Goal: Task Accomplishment & Management: Manage account settings

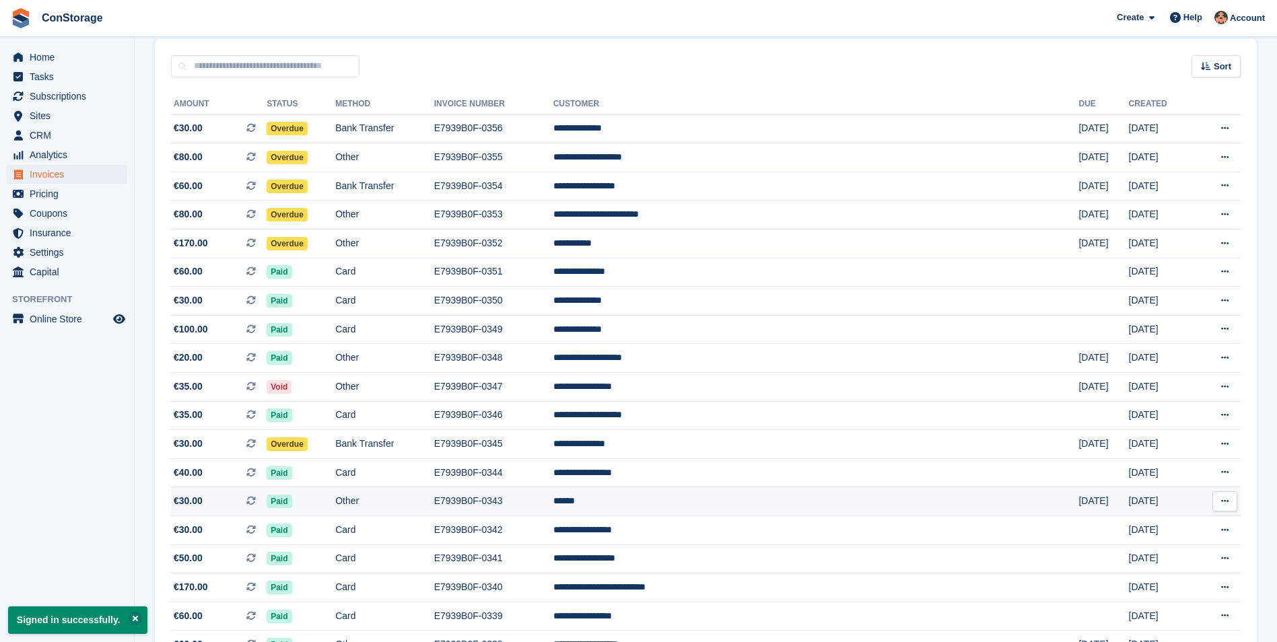
scroll to position [135, 0]
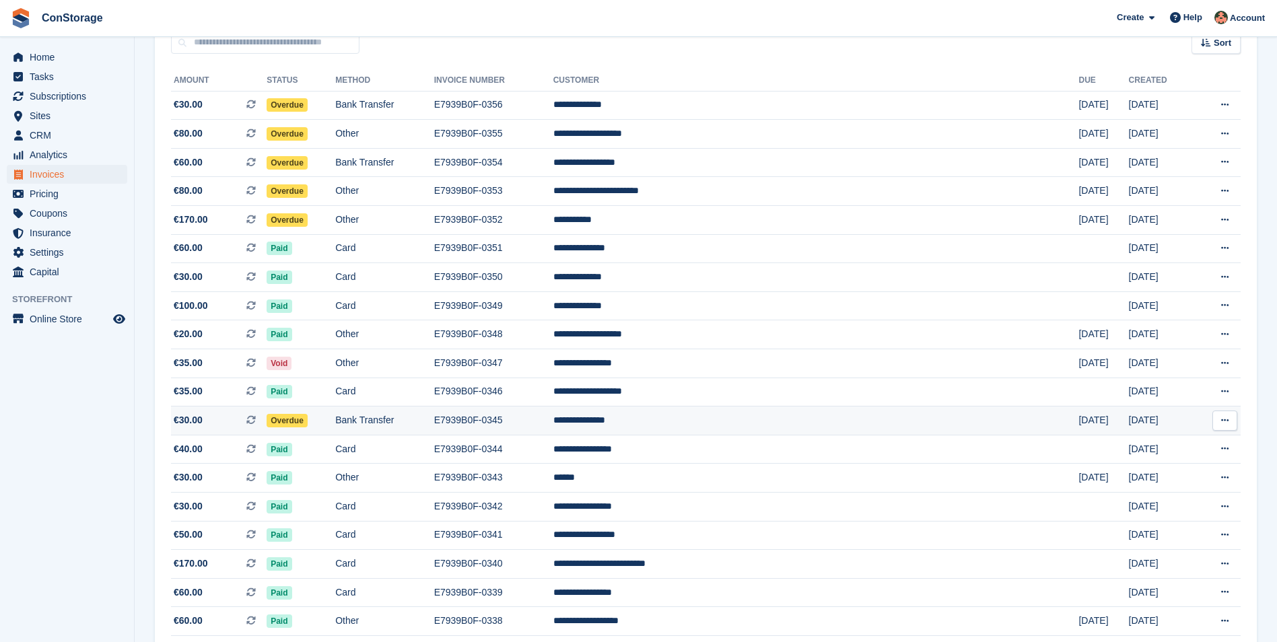
click at [308, 421] on span "Overdue" at bounding box center [287, 420] width 41 height 13
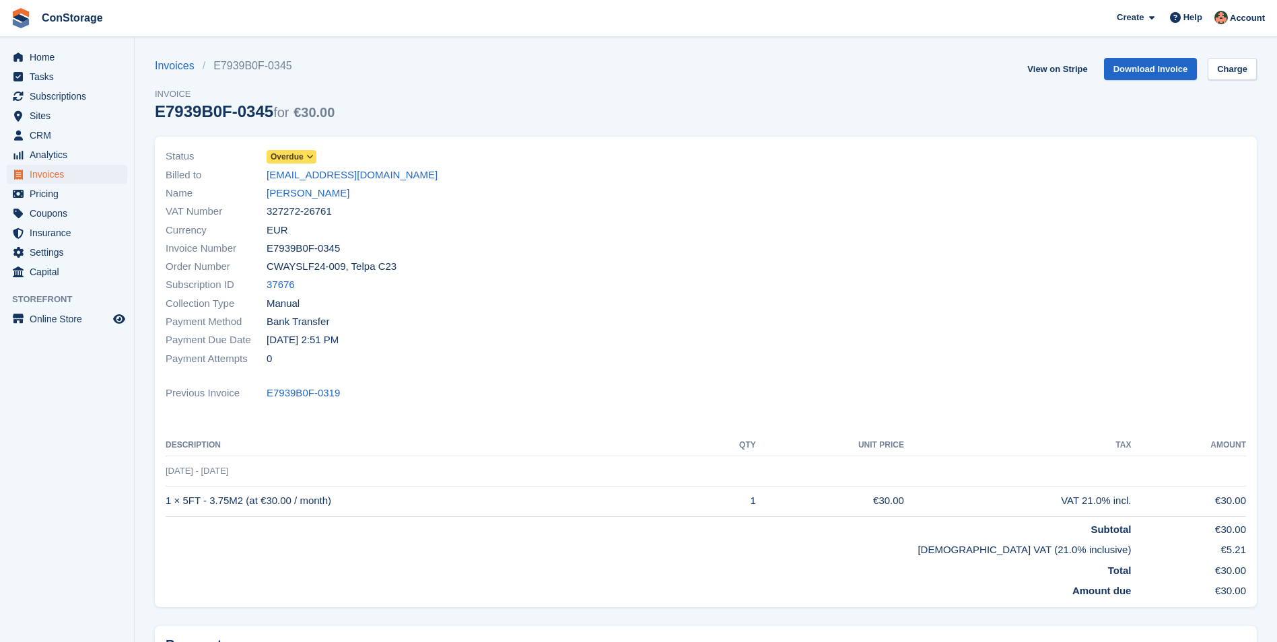
click at [304, 155] on span "Overdue" at bounding box center [292, 156] width 50 height 13
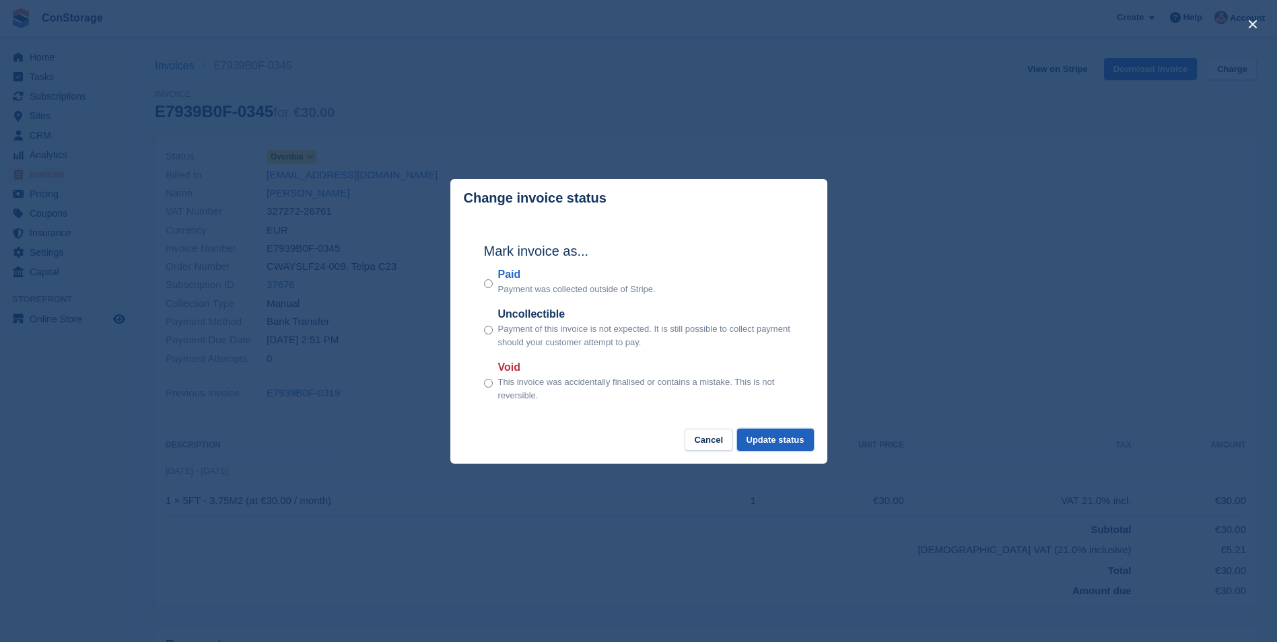
click at [773, 437] on button "Update status" at bounding box center [775, 440] width 77 height 22
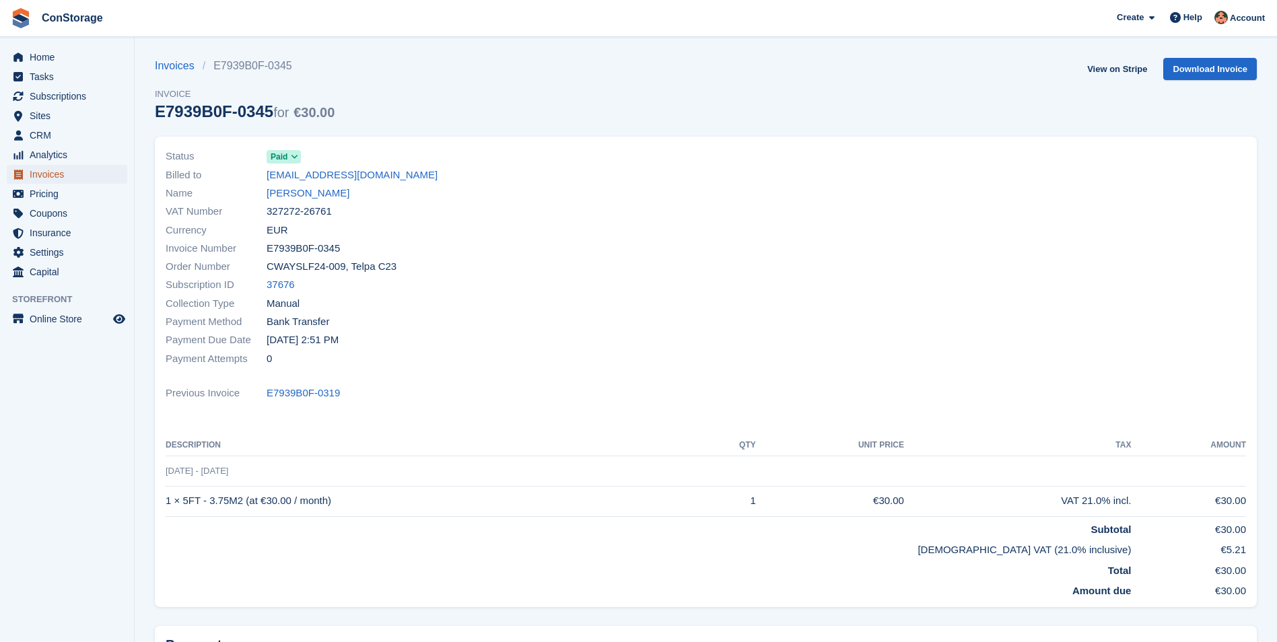
click at [39, 176] on span "Invoices" at bounding box center [70, 174] width 81 height 19
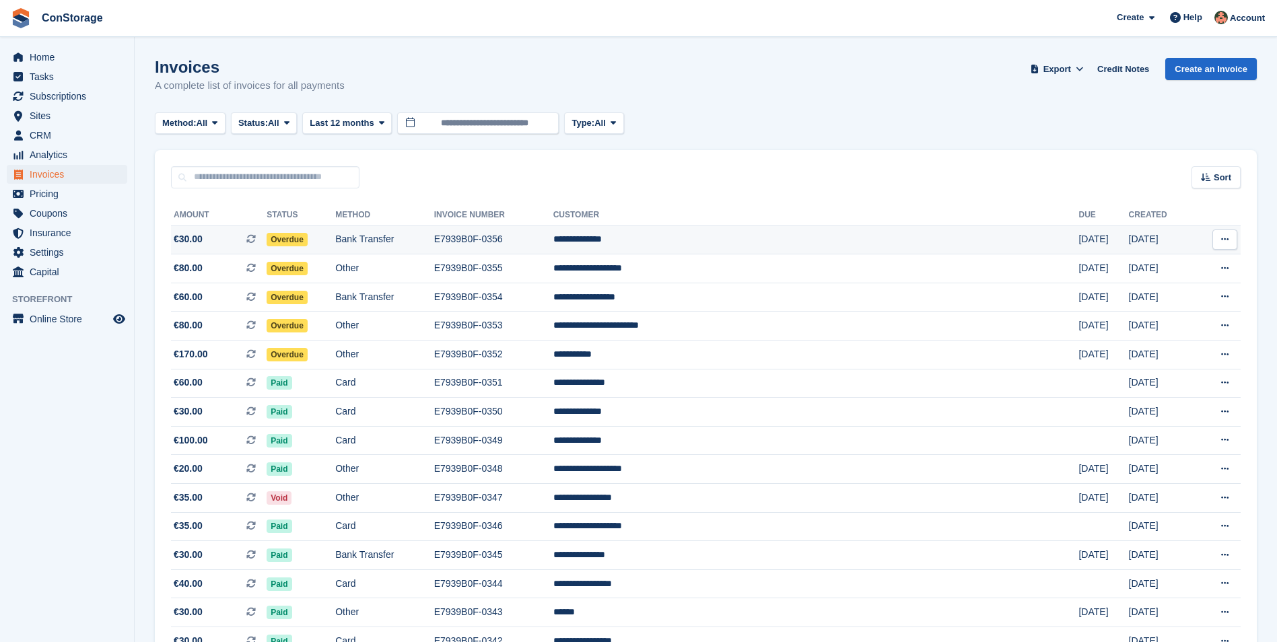
click at [308, 240] on span "Overdue" at bounding box center [287, 239] width 41 height 13
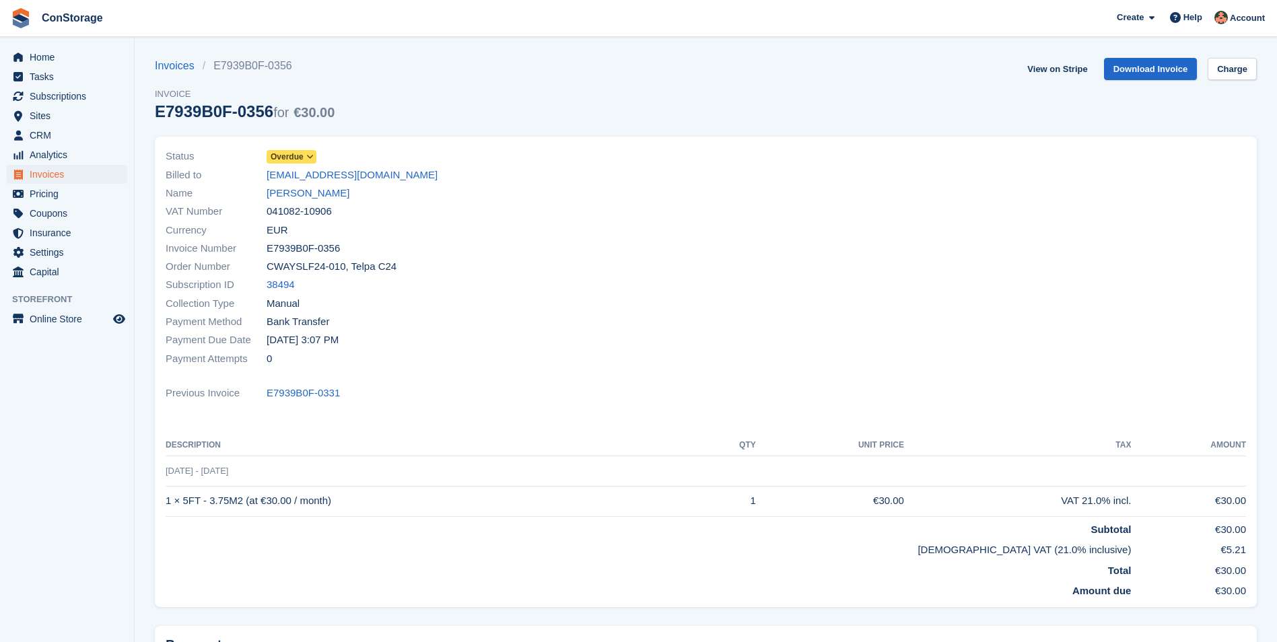
click at [288, 159] on span "Overdue" at bounding box center [287, 157] width 33 height 12
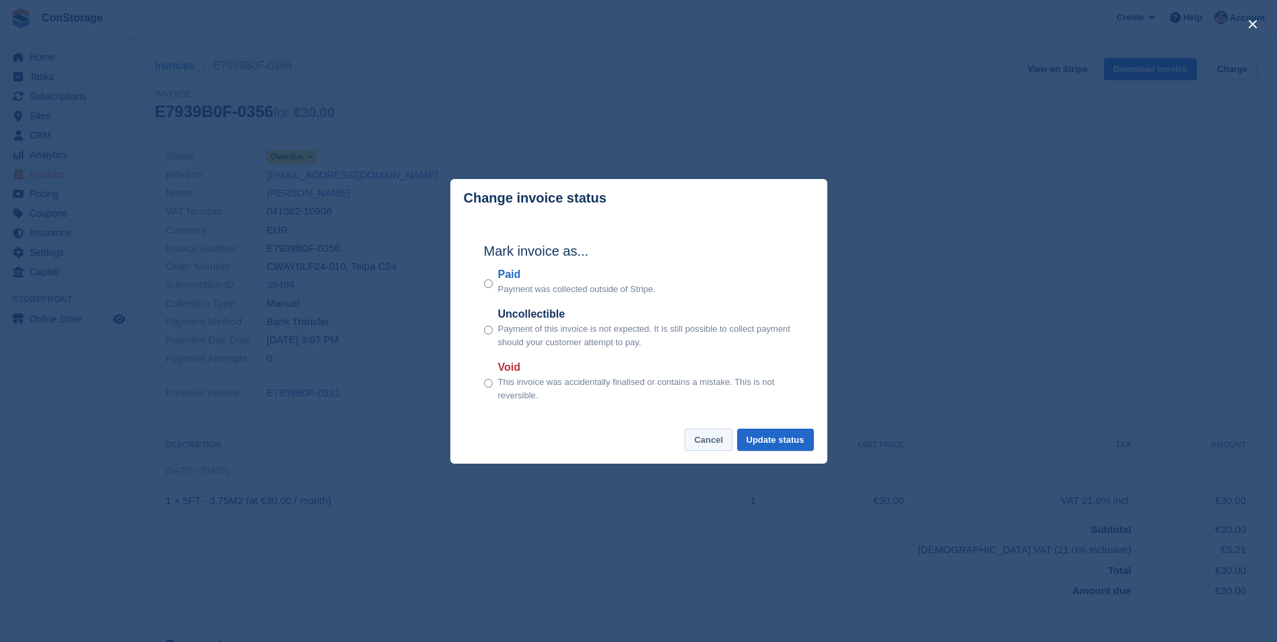
click at [711, 442] on button "Cancel" at bounding box center [709, 440] width 48 height 22
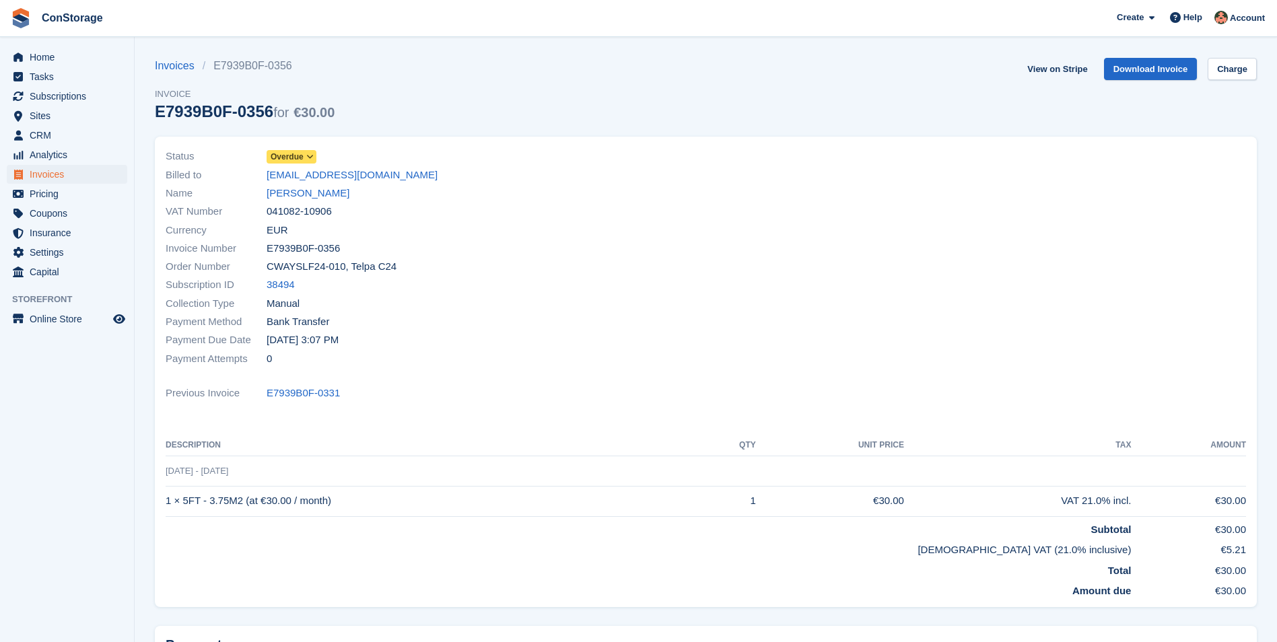
click at [276, 155] on span "Overdue" at bounding box center [287, 157] width 33 height 12
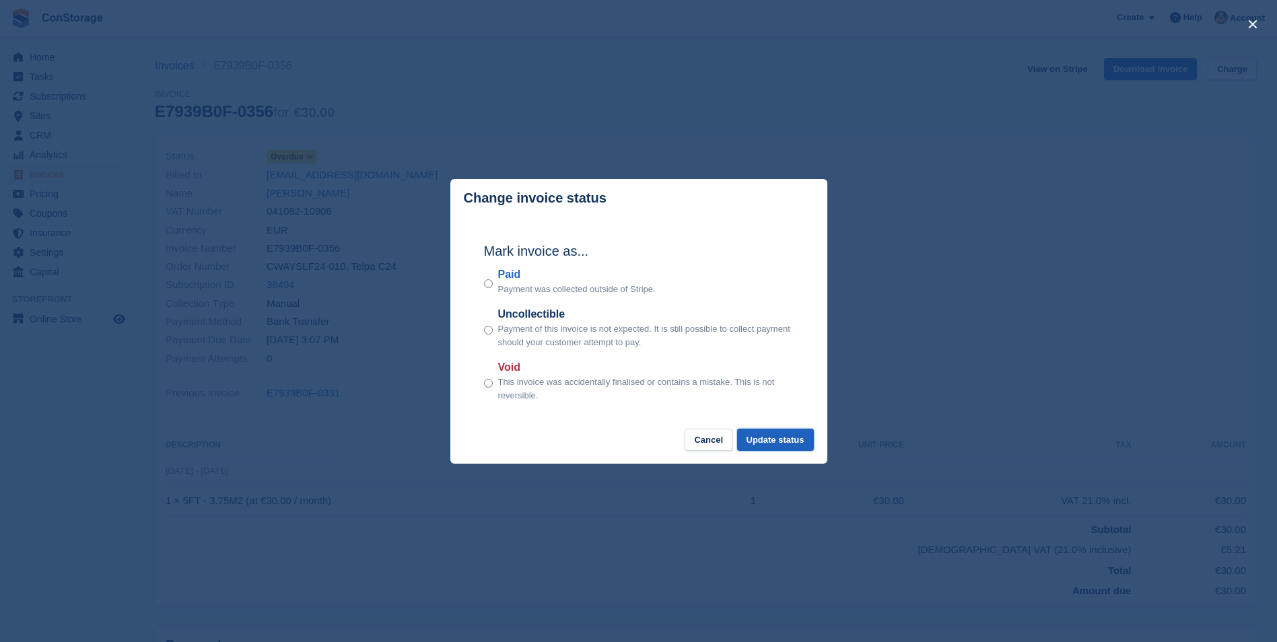
click at [773, 438] on button "Update status" at bounding box center [775, 440] width 77 height 22
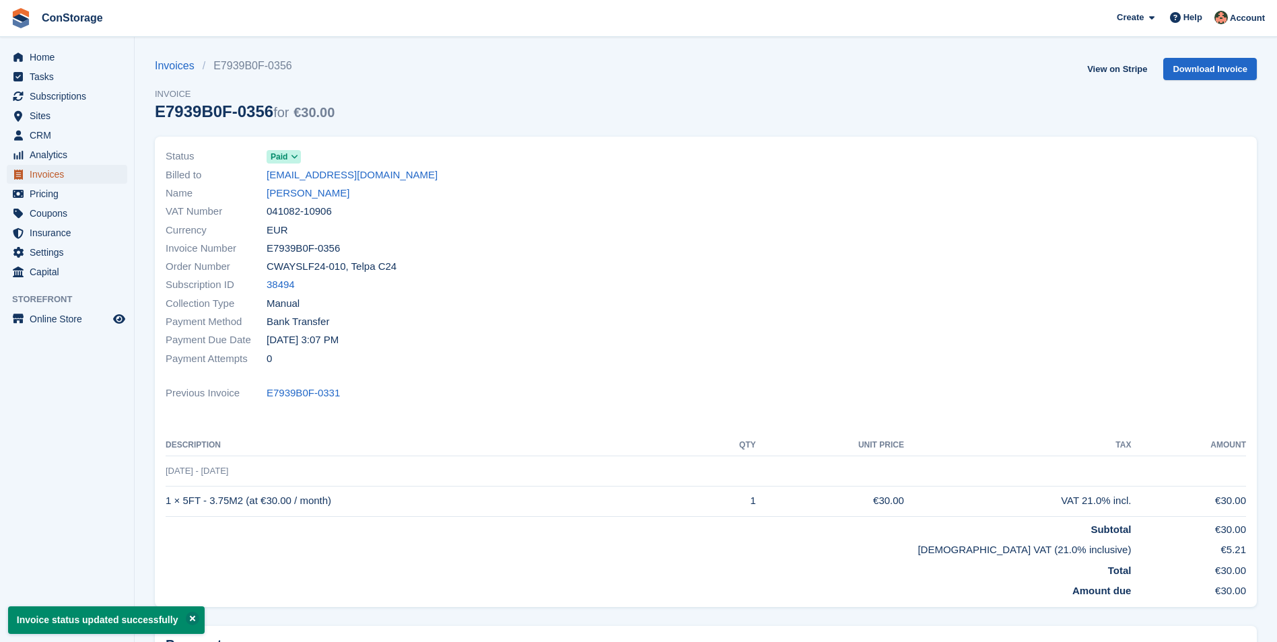
click at [50, 172] on span "Invoices" at bounding box center [70, 174] width 81 height 19
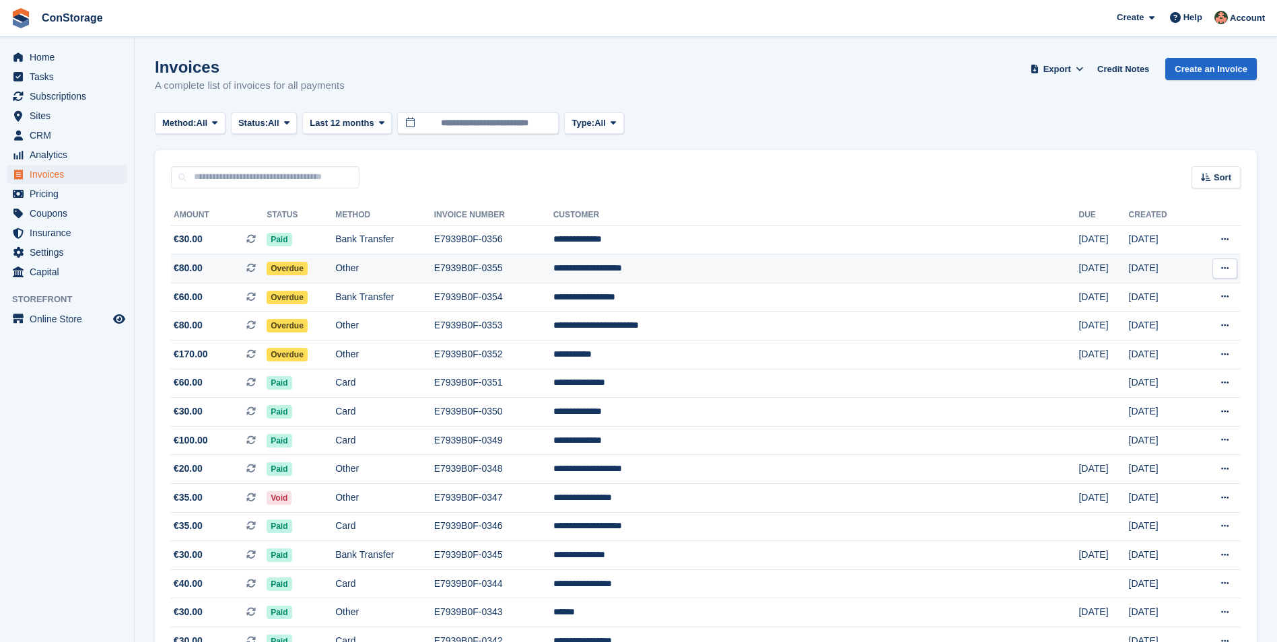
click at [308, 273] on span "Overdue" at bounding box center [287, 268] width 41 height 13
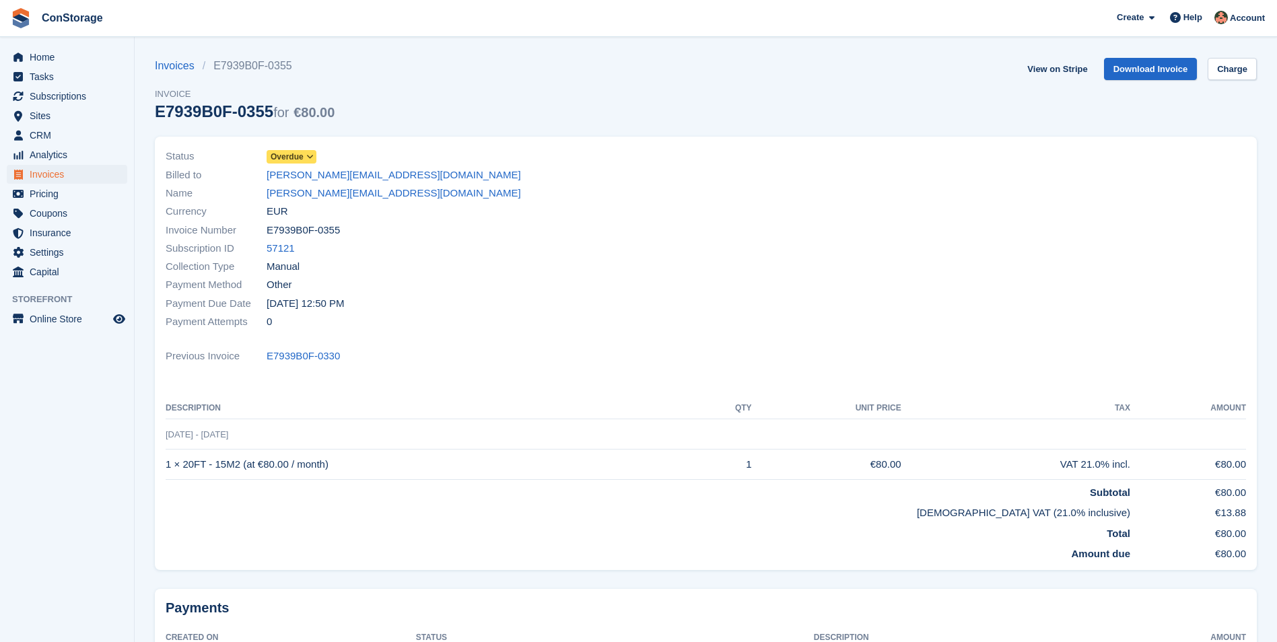
click at [308, 159] on icon at bounding box center [309, 157] width 7 height 8
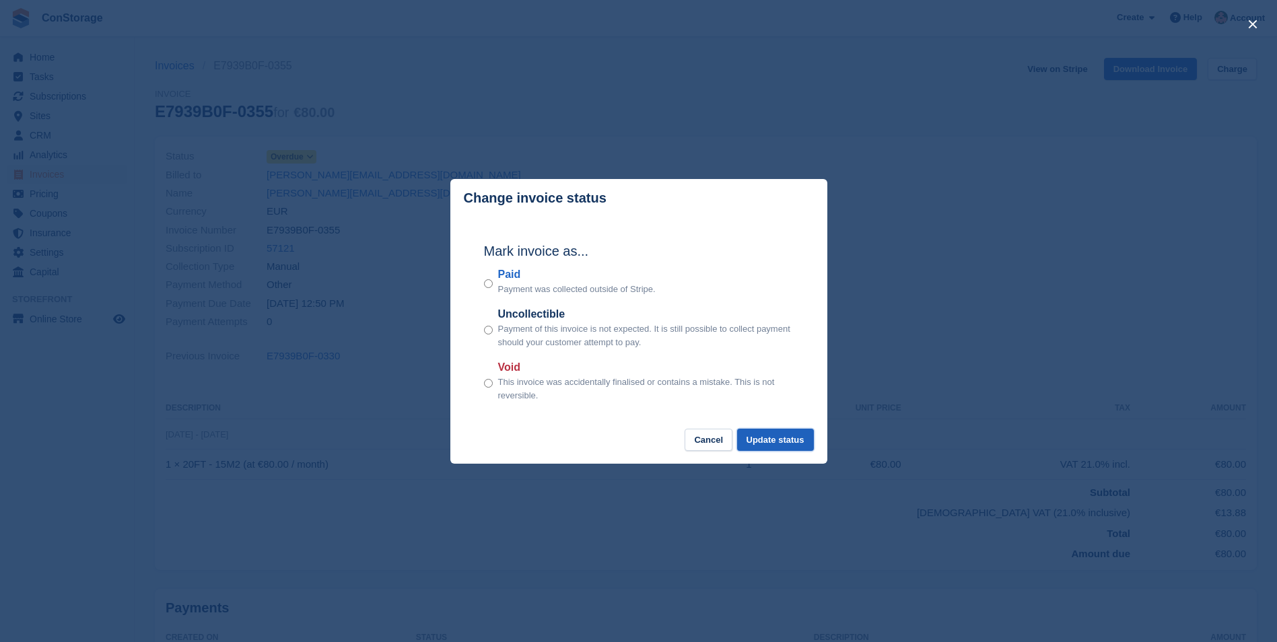
click at [775, 443] on button "Update status" at bounding box center [775, 440] width 77 height 22
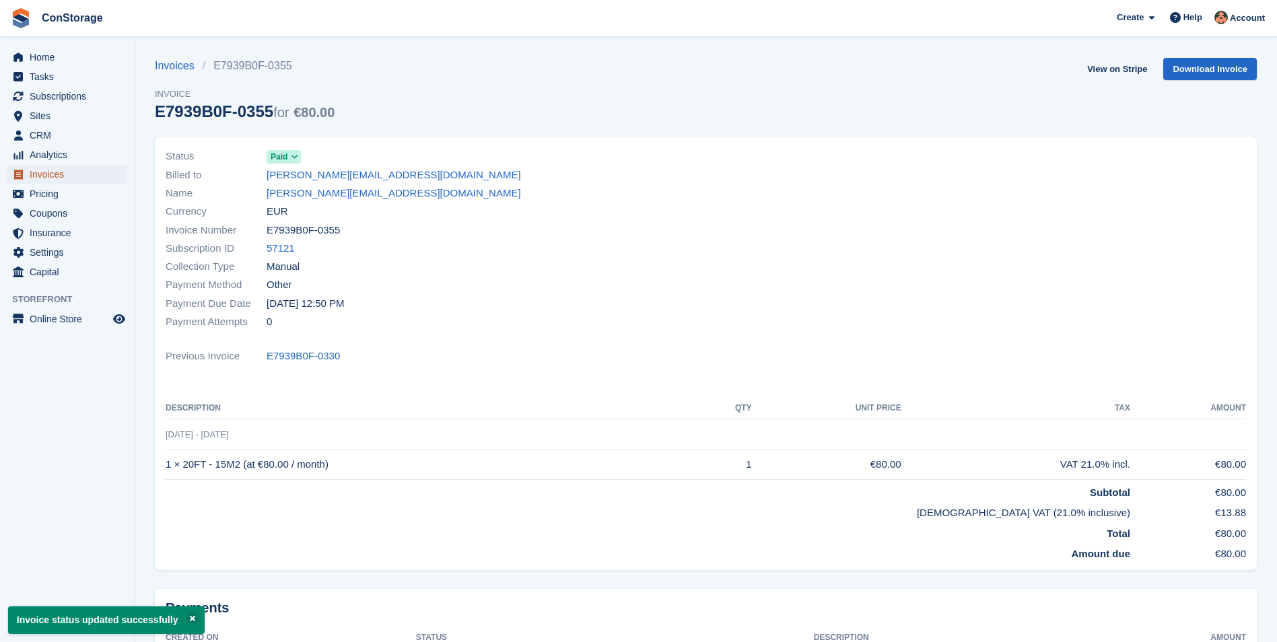
click at [34, 174] on span "Invoices" at bounding box center [70, 174] width 81 height 19
